Goal: Information Seeking & Learning: Learn about a topic

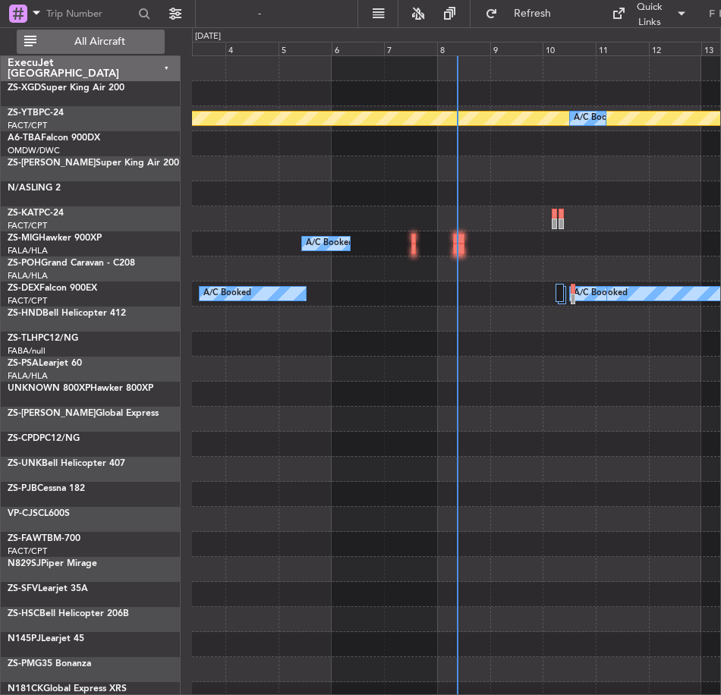
click at [96, 38] on span "All Aircraft" at bounding box center [99, 41] width 121 height 11
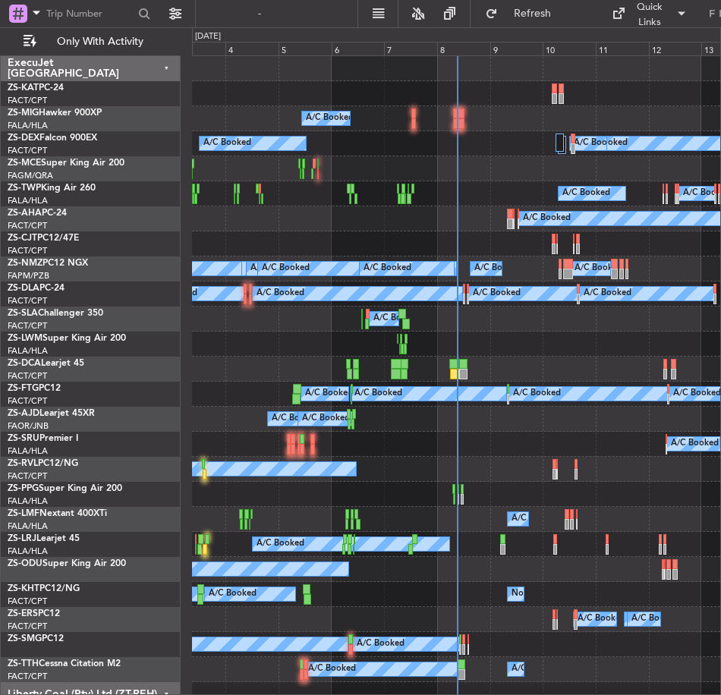
click at [167, 70] on div "ExecuJet [GEOGRAPHIC_DATA]" at bounding box center [91, 68] width 180 height 25
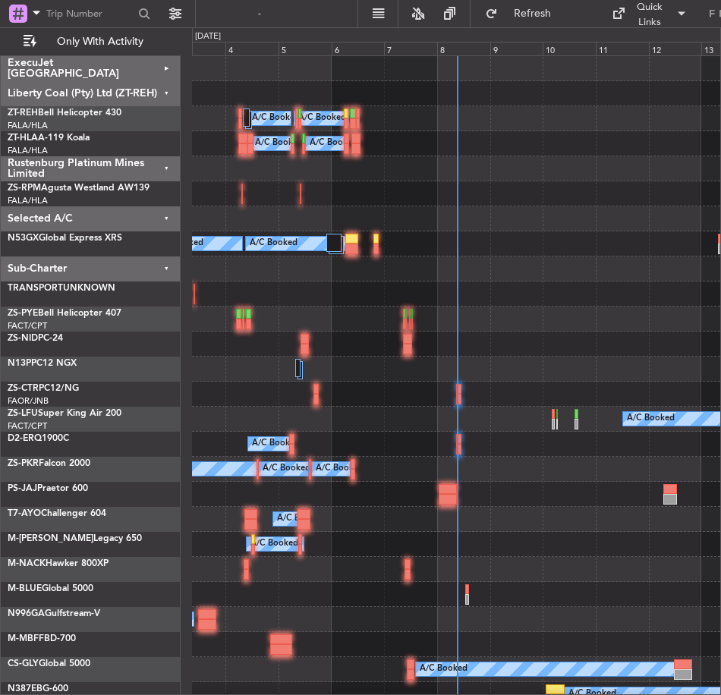
click at [165, 68] on div "ExecuJet [GEOGRAPHIC_DATA]" at bounding box center [91, 68] width 180 height 25
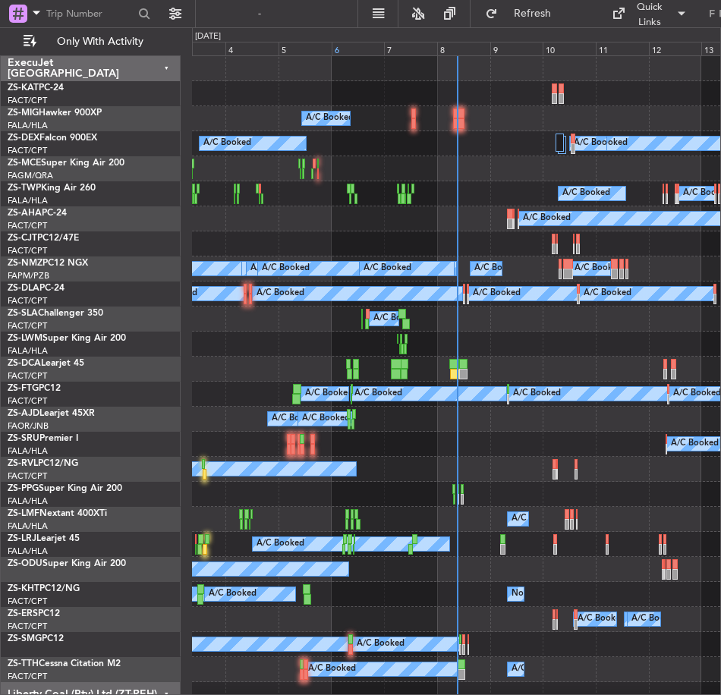
click at [355, 49] on div "6" at bounding box center [358, 49] width 53 height 14
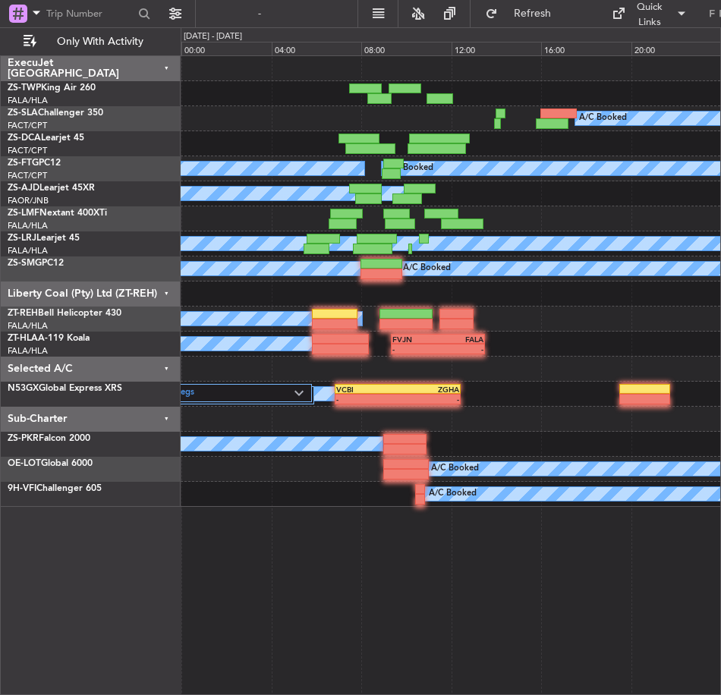
click at [170, 366] on div "Selected A/C" at bounding box center [91, 369] width 180 height 25
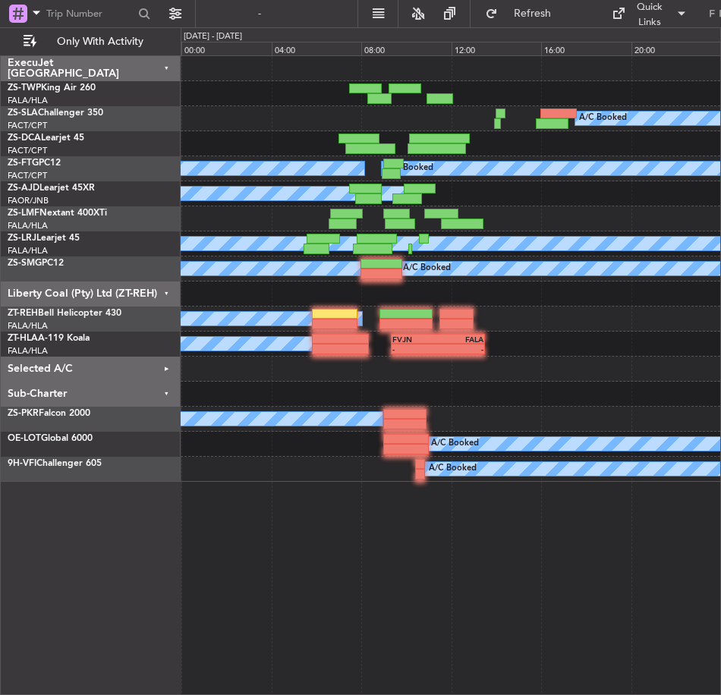
click at [165, 392] on div "Sub-Charter" at bounding box center [91, 394] width 180 height 25
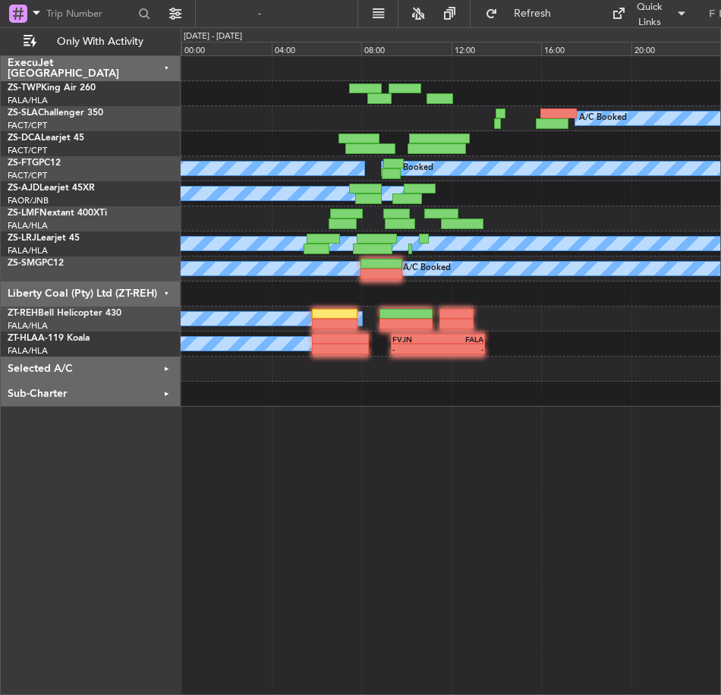
click at [166, 292] on div "Liberty Coal (Pty) Ltd (ZT-REH)" at bounding box center [91, 294] width 180 height 25
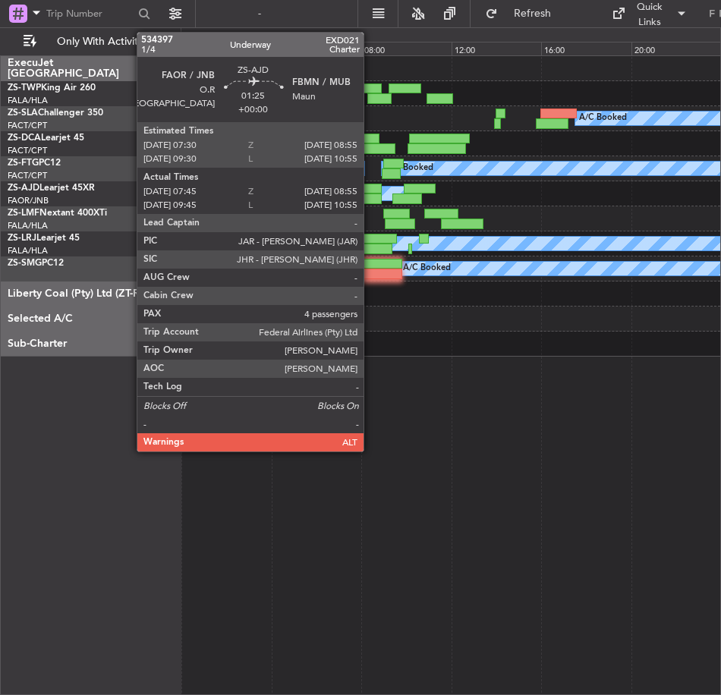
click at [370, 193] on div at bounding box center [365, 189] width 32 height 11
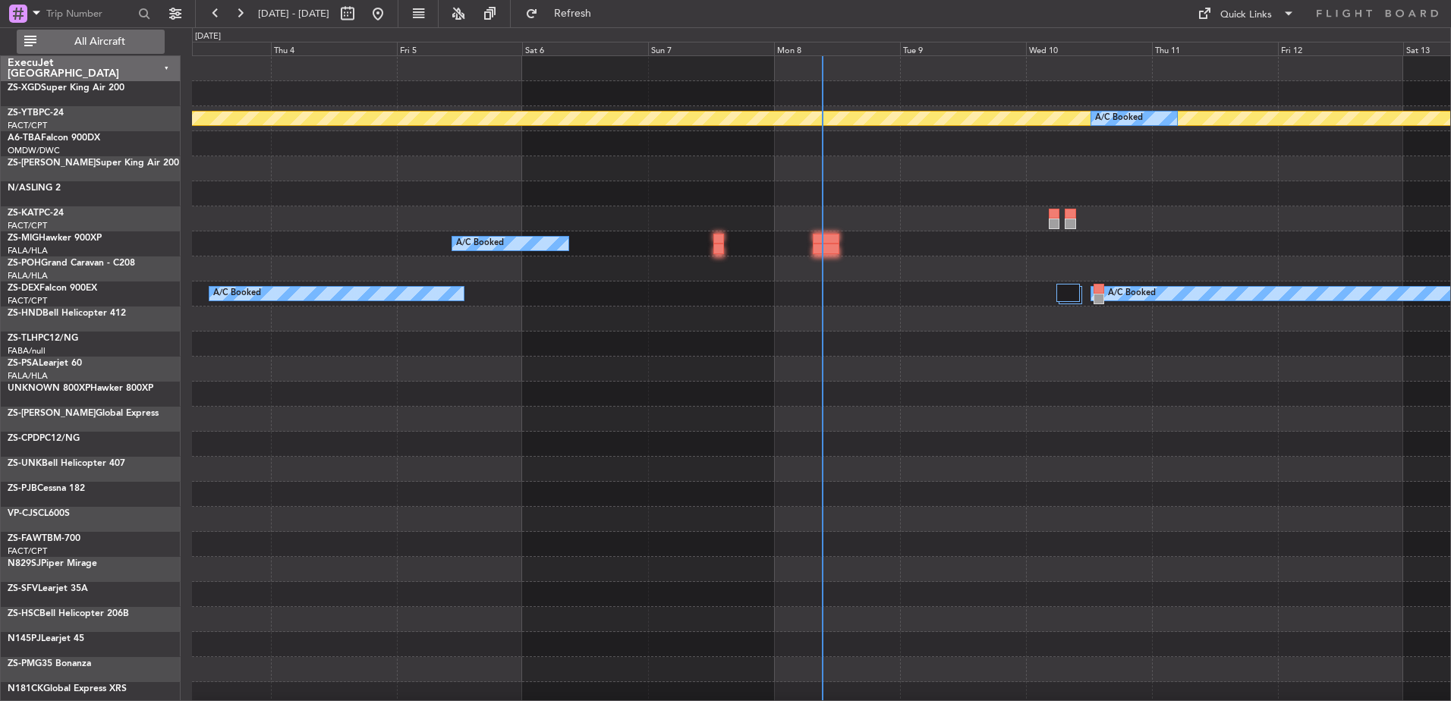
click at [116, 42] on span "All Aircraft" at bounding box center [99, 41] width 121 height 11
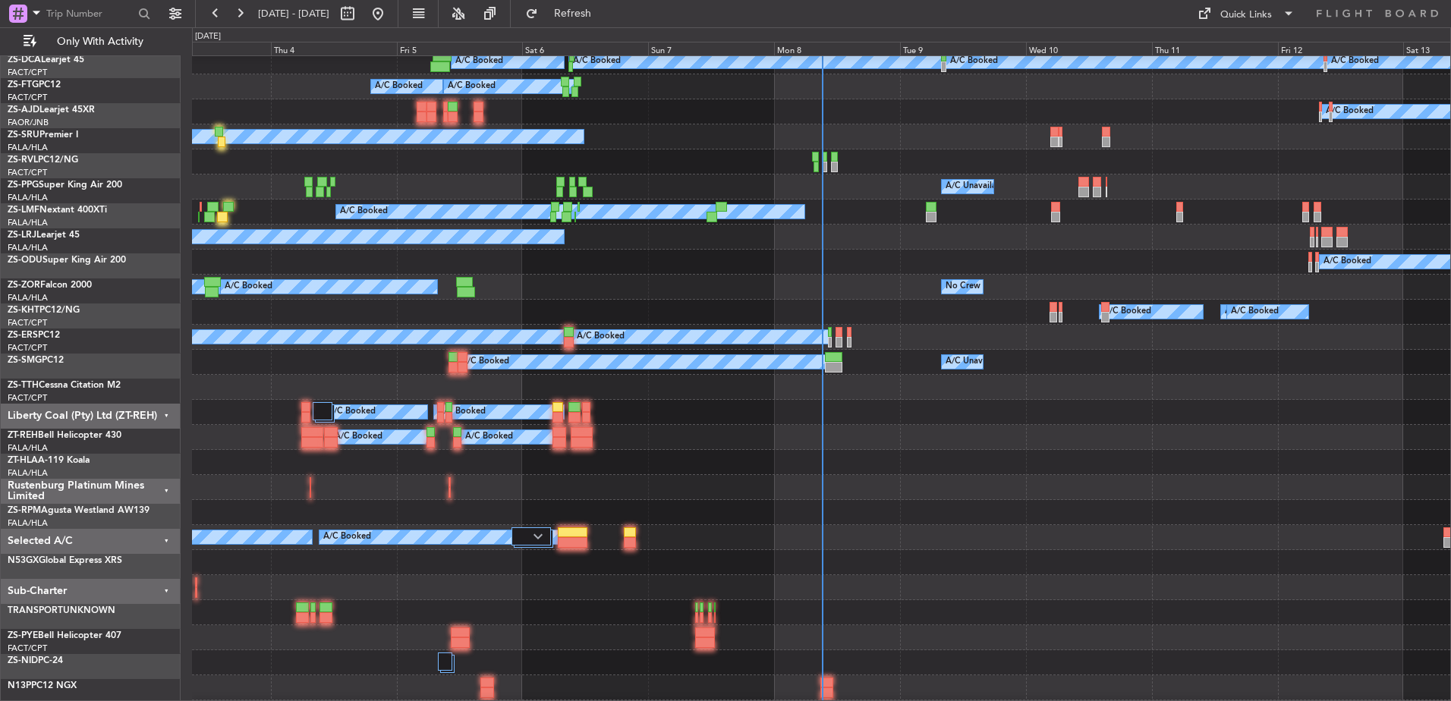
scroll to position [455, 0]
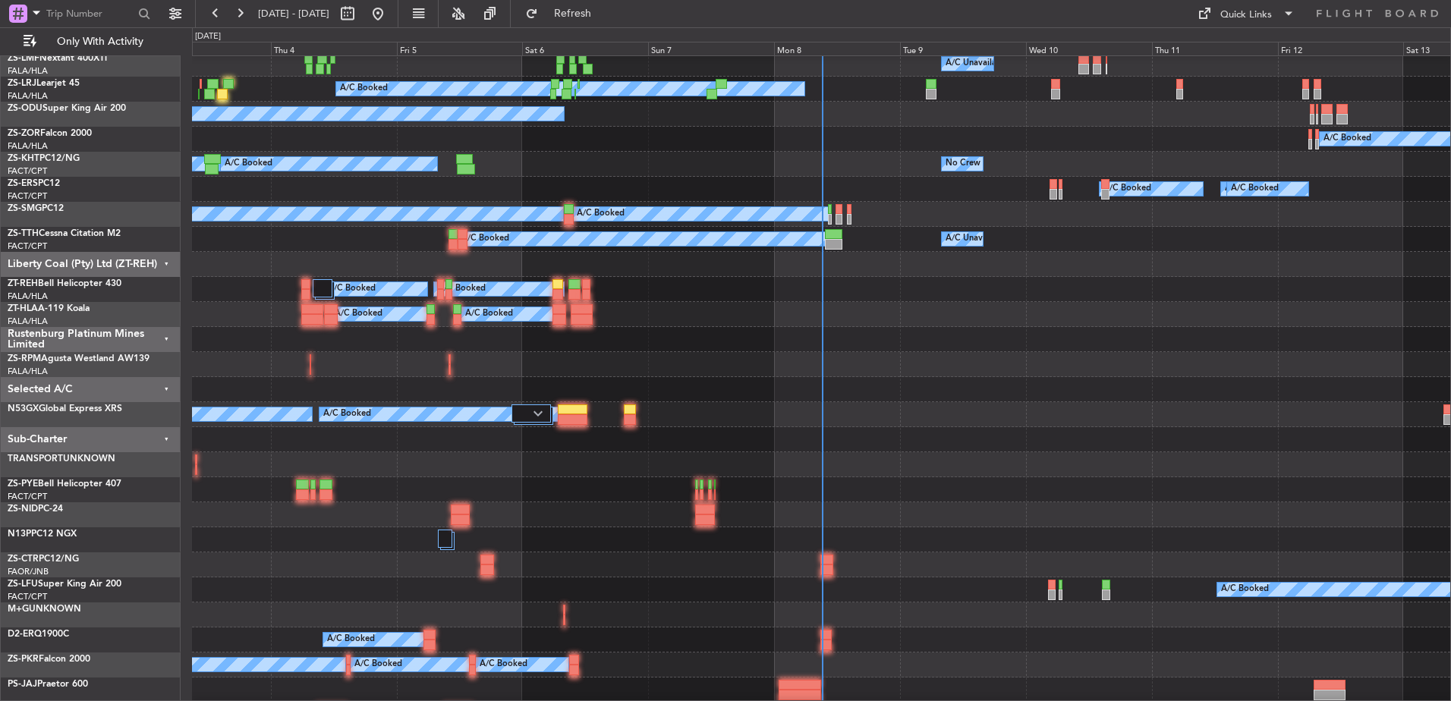
click at [168, 260] on div "Liberty Coal (Pty) Ltd (ZT-REH)" at bounding box center [91, 264] width 180 height 25
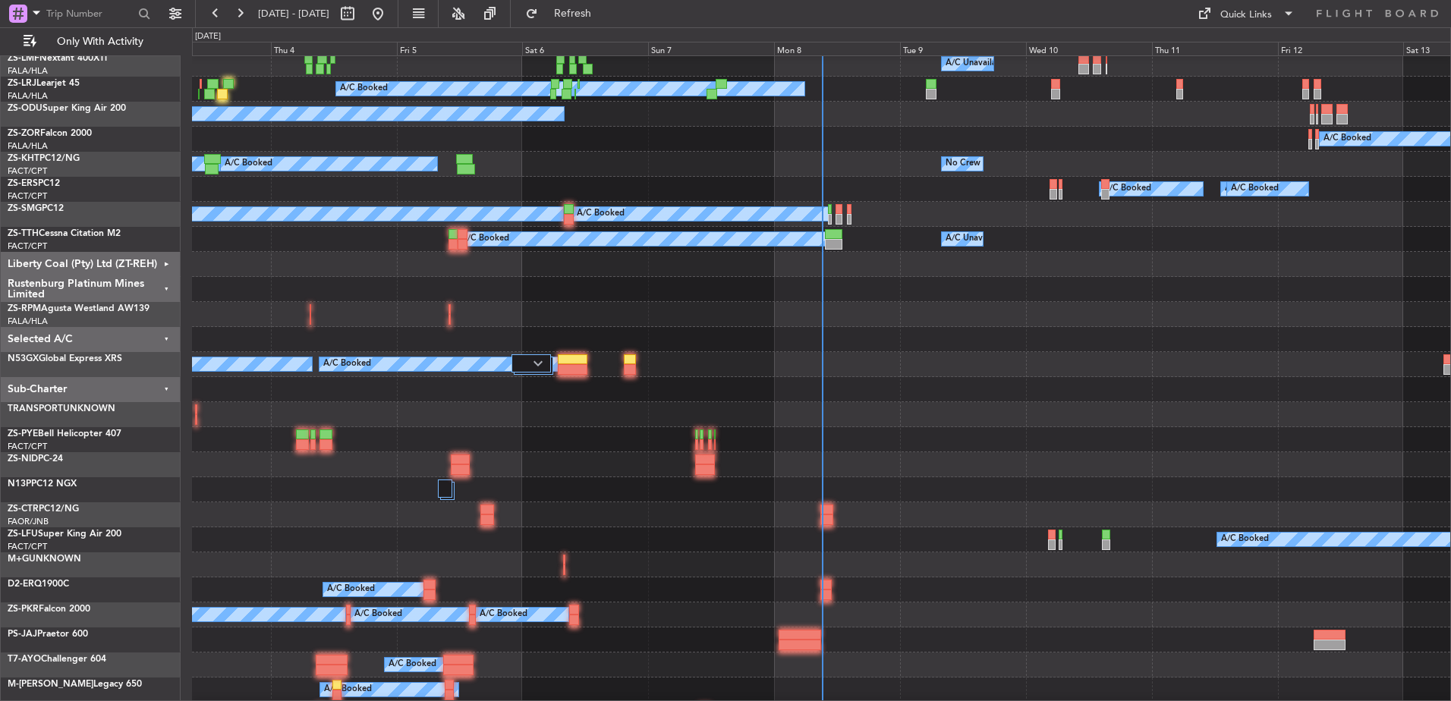
click at [165, 290] on div "Rustenburg Platinum Mines Limited" at bounding box center [91, 289] width 180 height 25
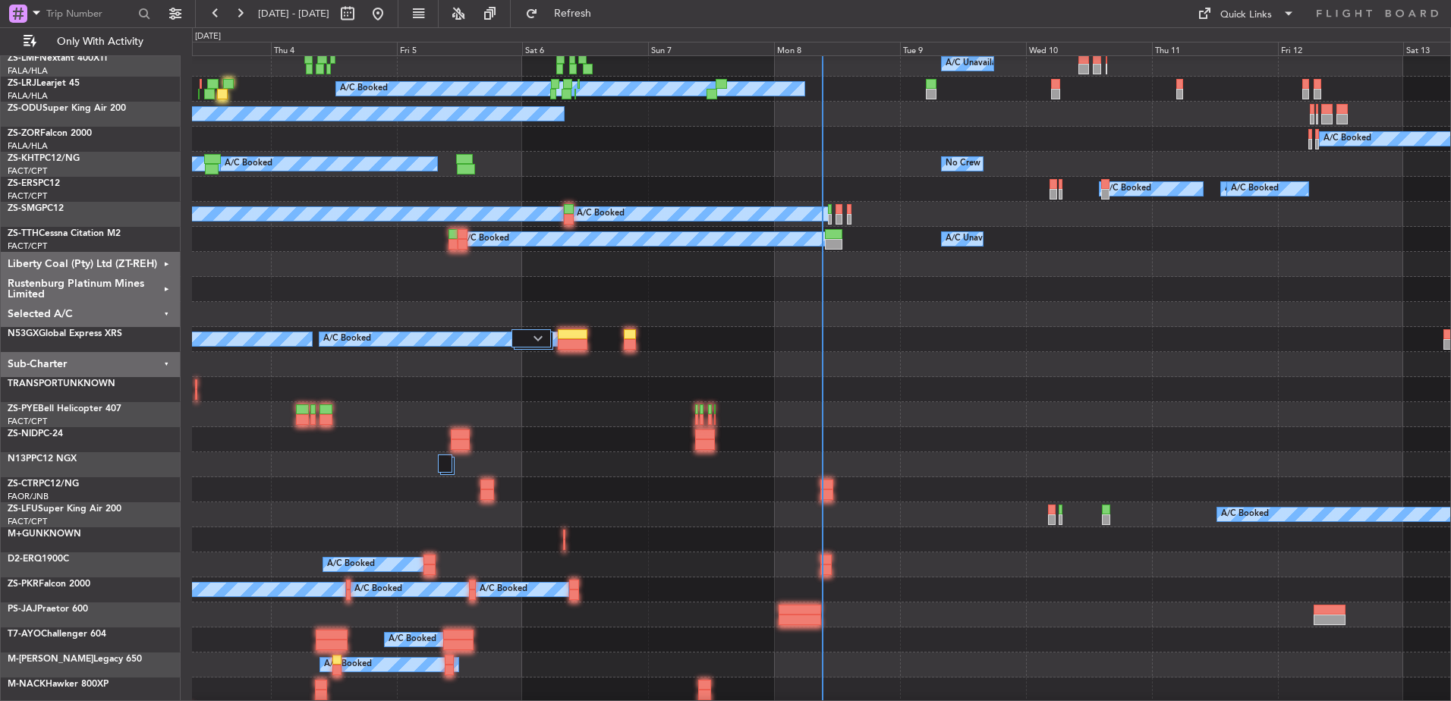
click at [167, 313] on div "Selected A/C" at bounding box center [91, 314] width 180 height 25
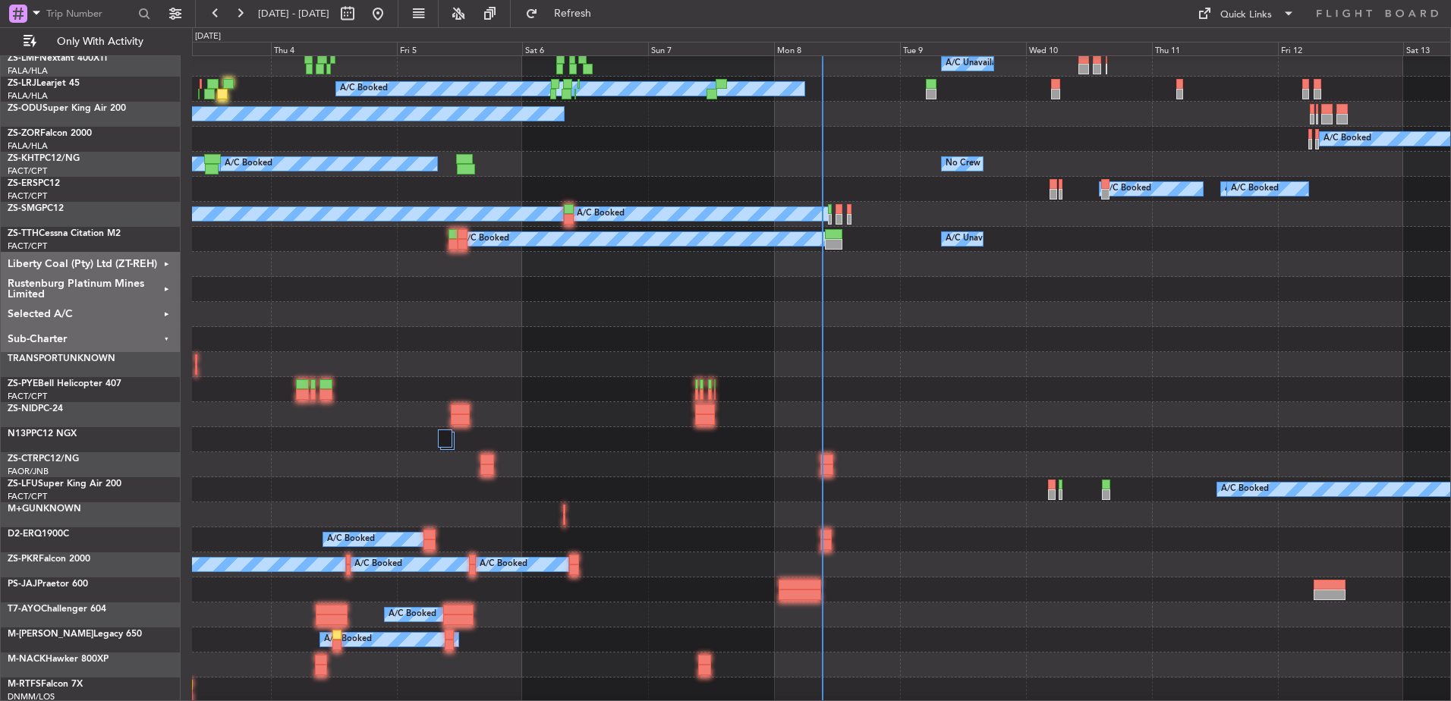
click at [165, 334] on div "Sub-Charter" at bounding box center [91, 339] width 180 height 25
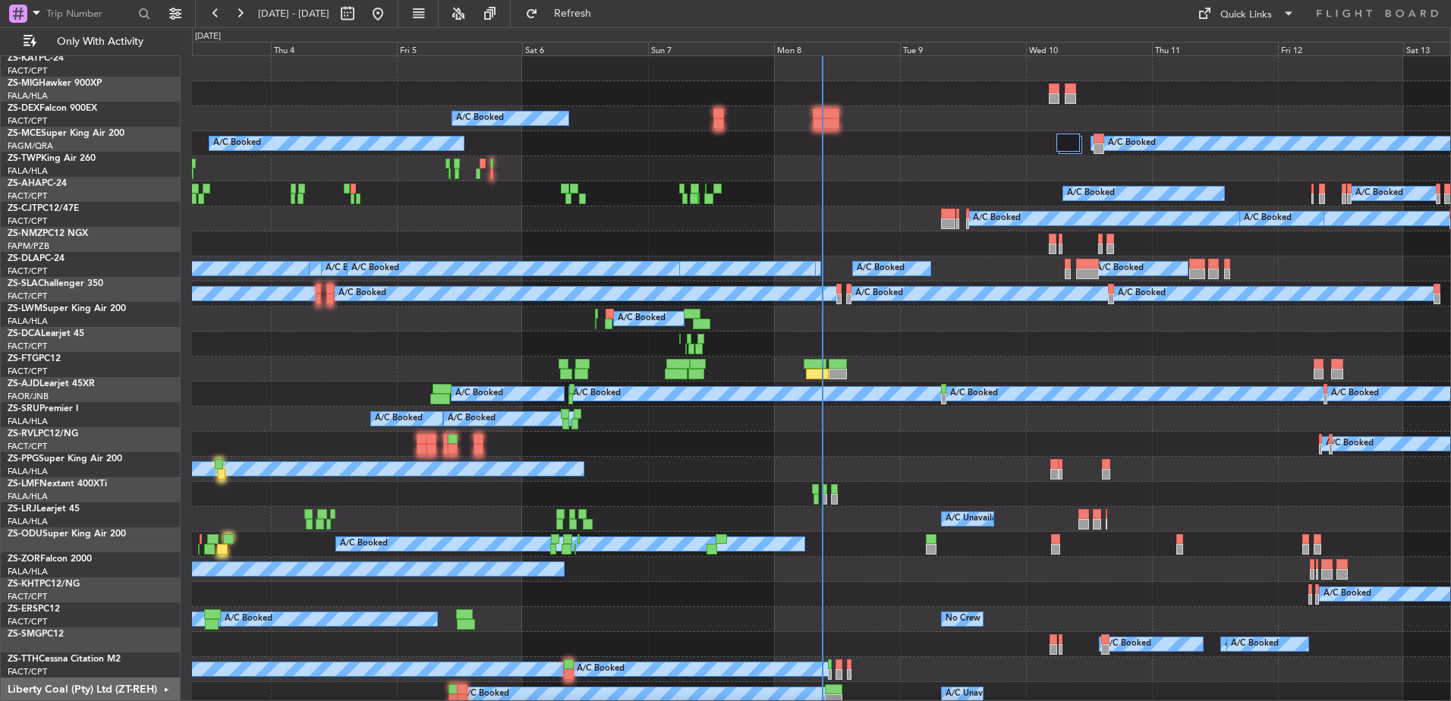
scroll to position [0, 0]
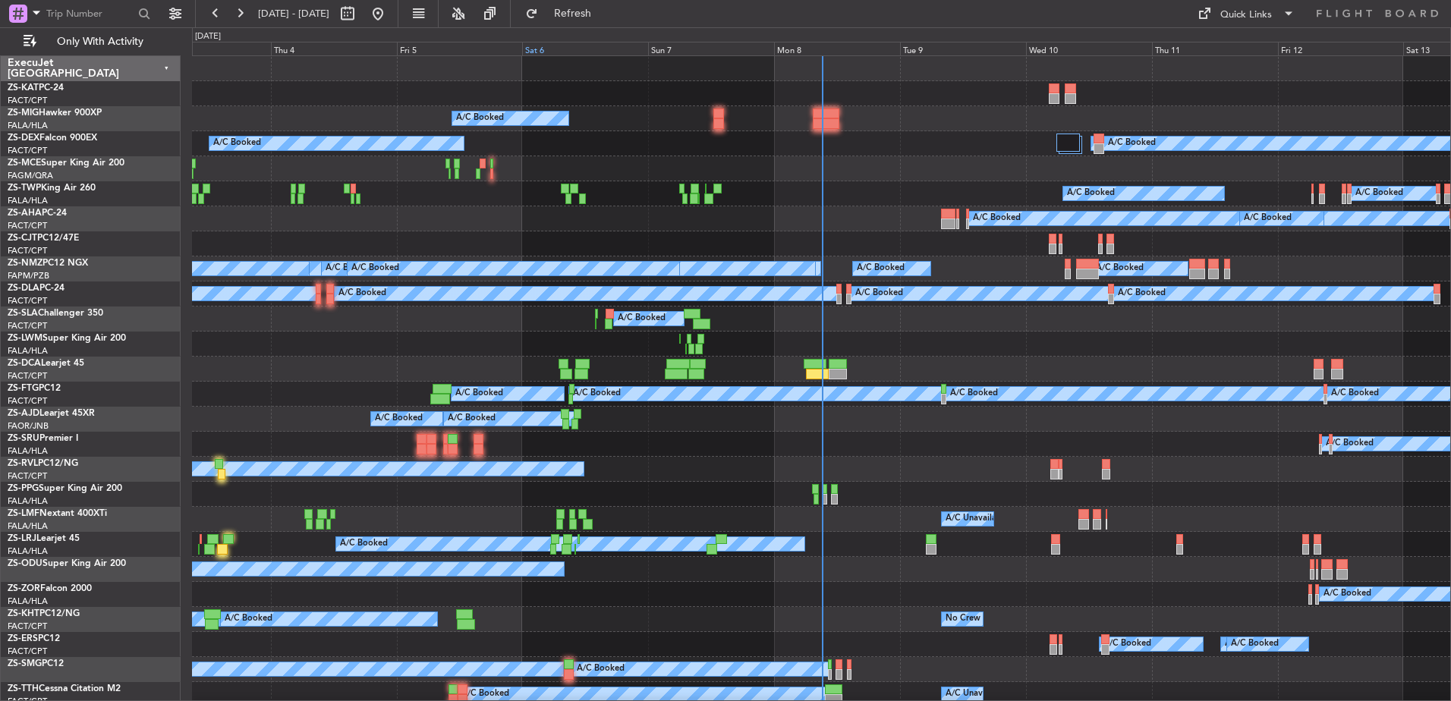
click at [571, 46] on div "Sat 6" at bounding box center [585, 49] width 126 height 14
